Goal: Book appointment/travel/reservation

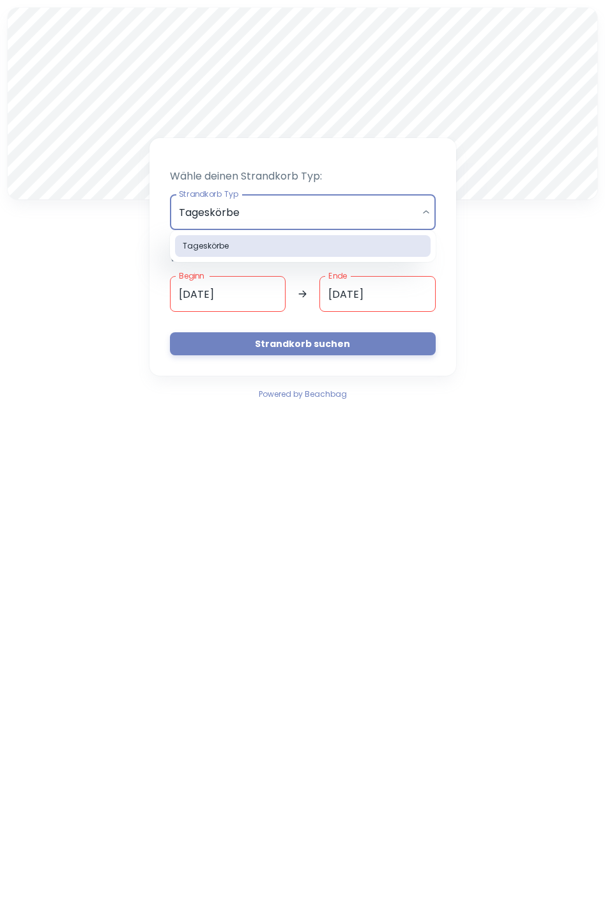
click at [426, 215] on body "A Wähle deinen Strandkorb Typ: Strandkorb Typ Tageskörbe daily Strandkorb Typ W…" at bounding box center [302, 462] width 605 height 924
click at [426, 215] on div at bounding box center [302, 462] width 605 height 924
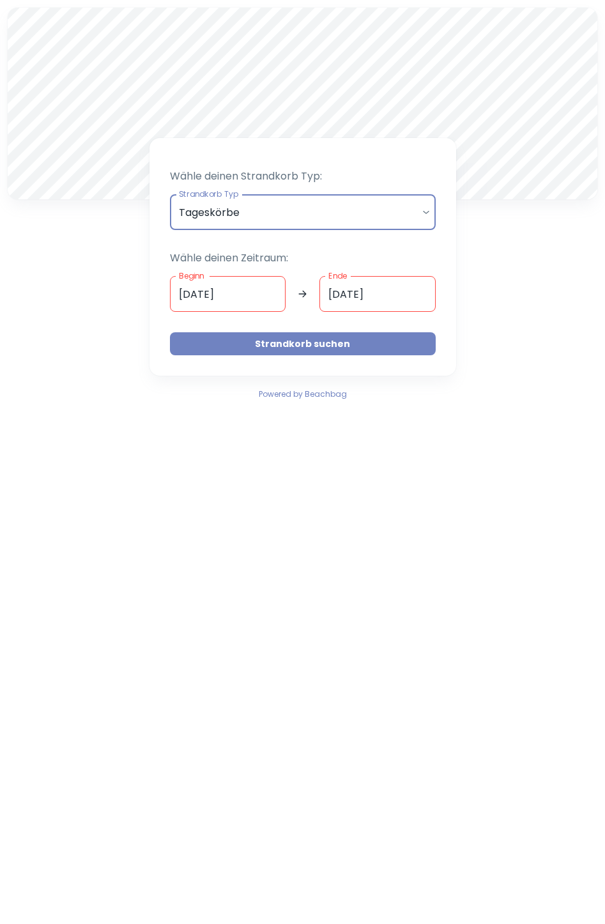
click at [339, 340] on button "Strandkorb suchen" at bounding box center [303, 343] width 266 height 23
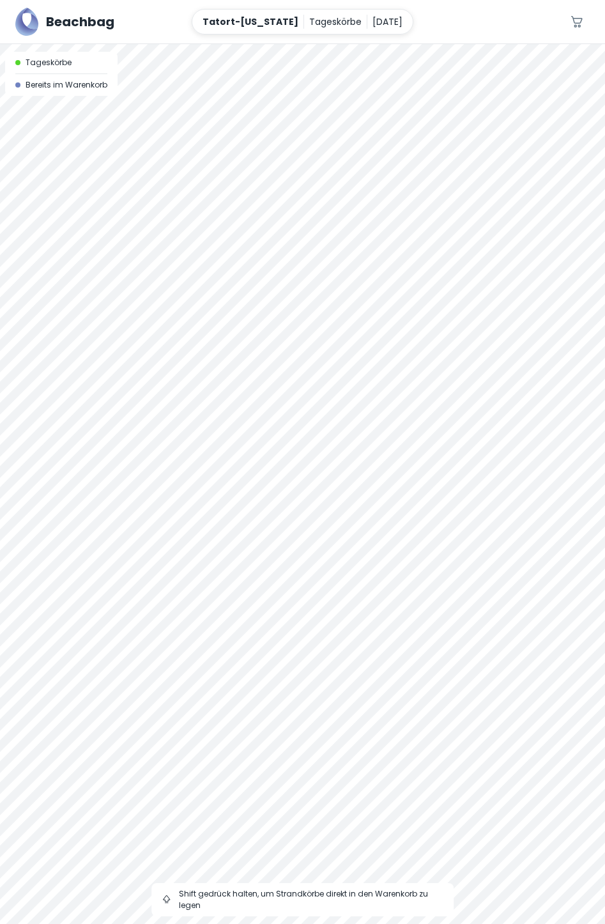
click at [218, 44] on div at bounding box center [302, 44] width 605 height 0
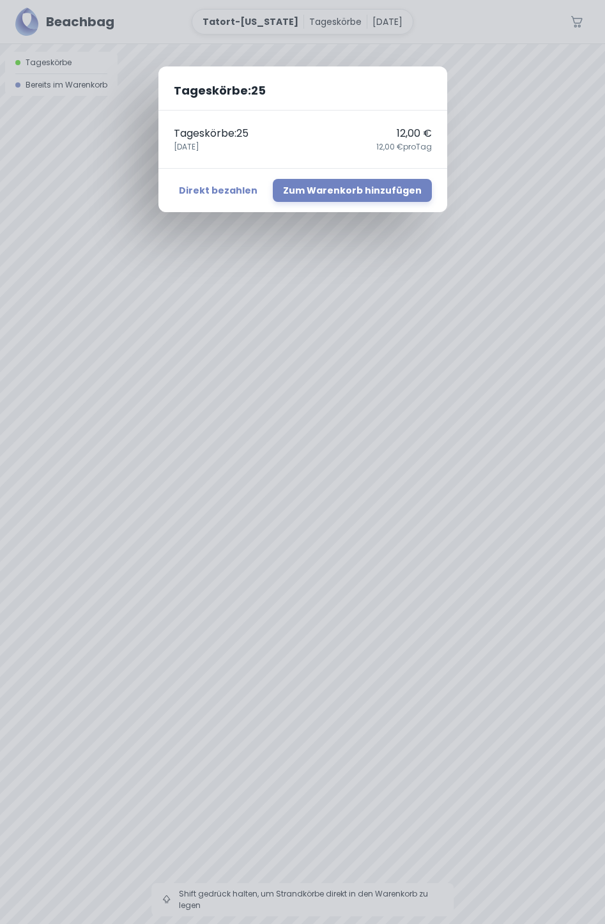
click at [399, 143] on span "12,00 € pro Tag" at bounding box center [404, 146] width 56 height 11
click at [510, 193] on div "Tageskörbe : 25 Tageskörbe : 25 12,00 € [DATE],00 € pro Tag Direkt bezahlen Zum…" at bounding box center [302, 462] width 605 height 924
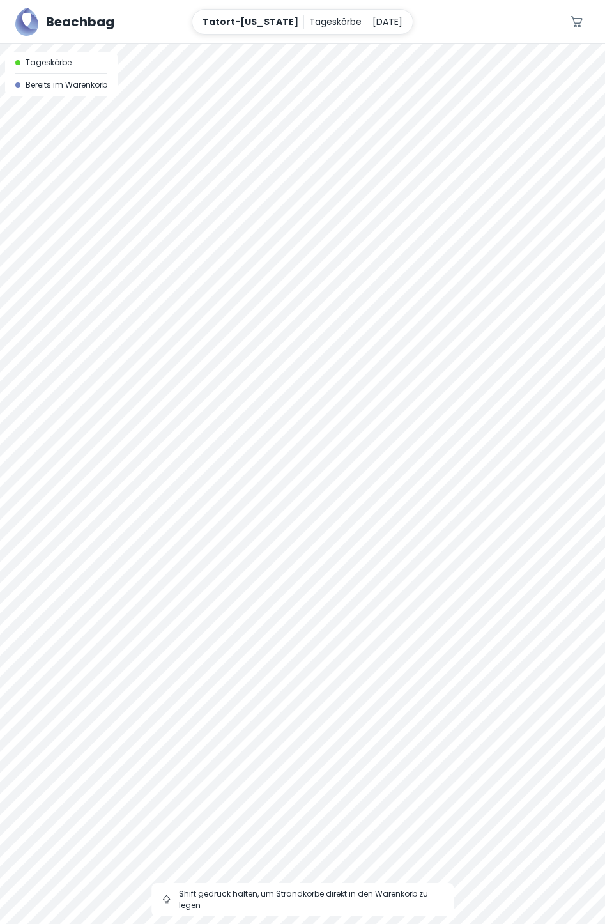
drag, startPoint x: 131, startPoint y: 549, endPoint x: 336, endPoint y: 425, distance: 239.6
click at [336, 425] on div at bounding box center [302, 483] width 605 height 879
